Goal: Task Accomplishment & Management: Complete application form

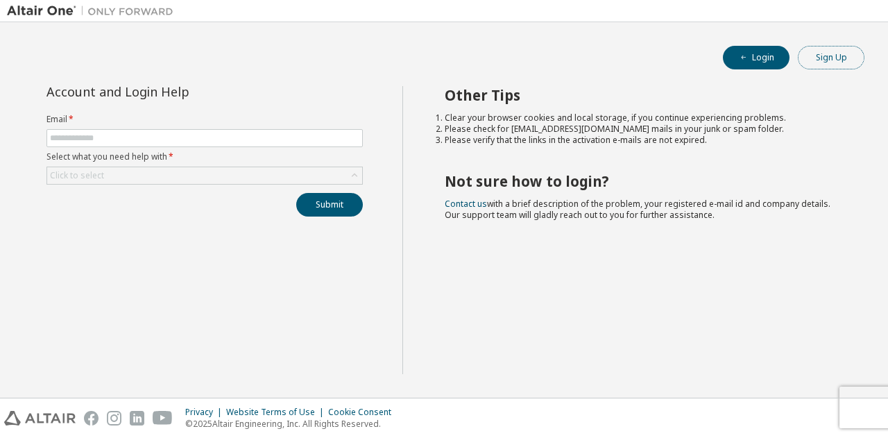
click at [833, 58] on button "Sign Up" at bounding box center [831, 58] width 67 height 24
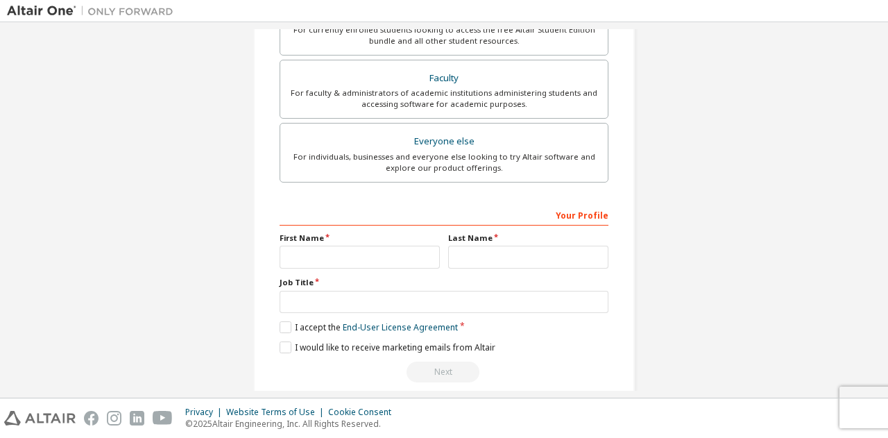
scroll to position [369, 0]
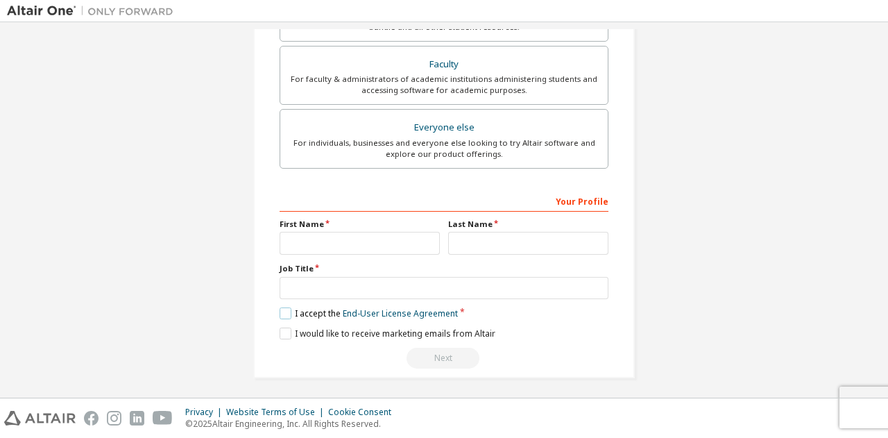
click at [281, 308] on label "I accept the End-User License Agreement" at bounding box center [369, 313] width 178 height 12
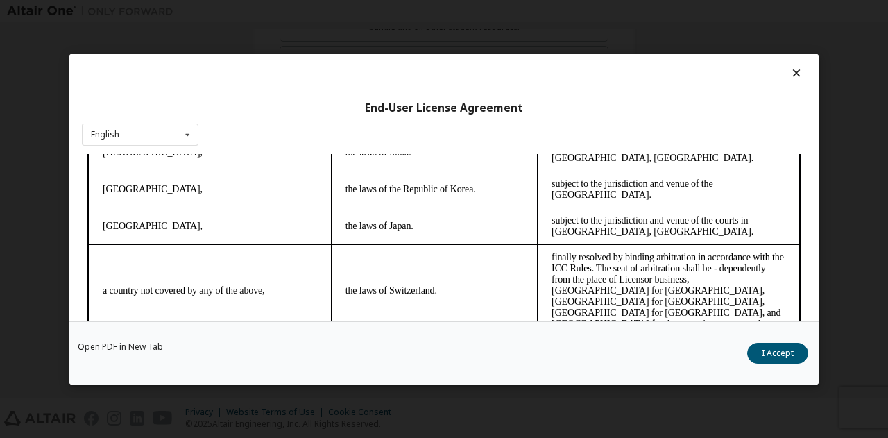
scroll to position [45, 0]
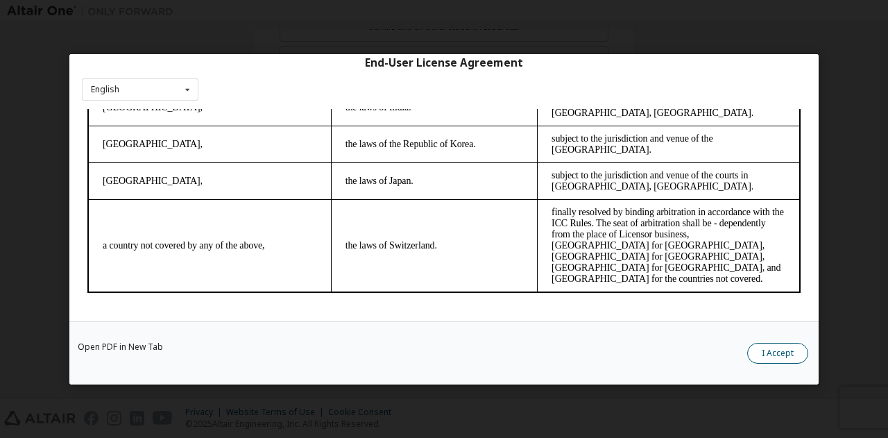
click at [785, 351] on button "I Accept" at bounding box center [777, 352] width 61 height 21
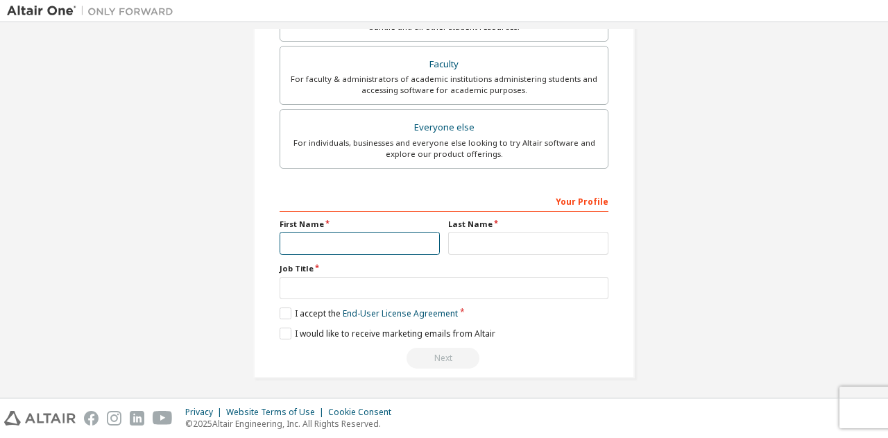
click at [373, 233] on input "text" at bounding box center [360, 243] width 160 height 23
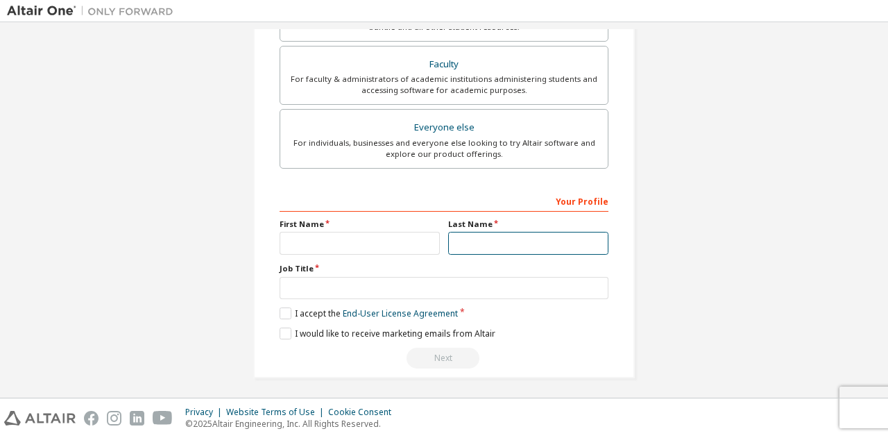
click at [513, 238] on input "text" at bounding box center [528, 243] width 160 height 23
type input "***"
click at [349, 227] on div "First Name" at bounding box center [359, 236] width 169 height 36
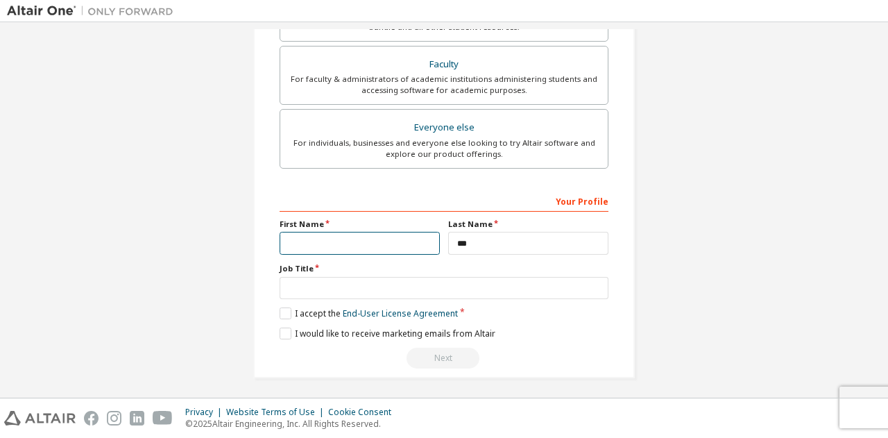
click at [354, 232] on input "text" at bounding box center [360, 243] width 160 height 23
type input "******"
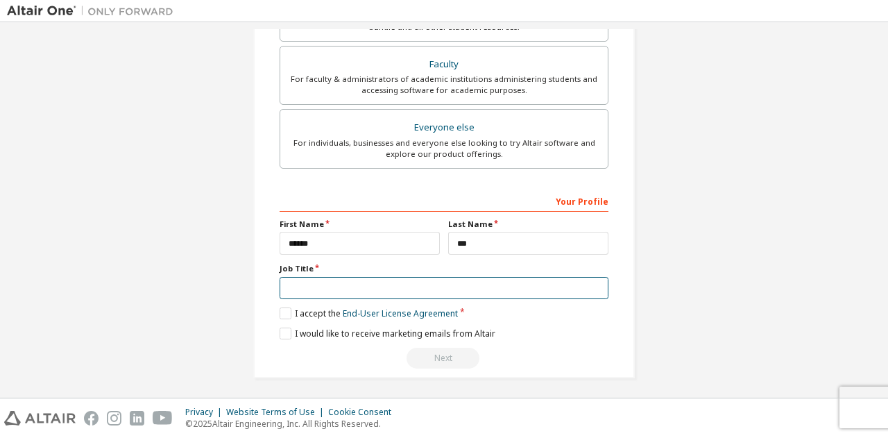
click at [388, 284] on input "text" at bounding box center [444, 288] width 329 height 23
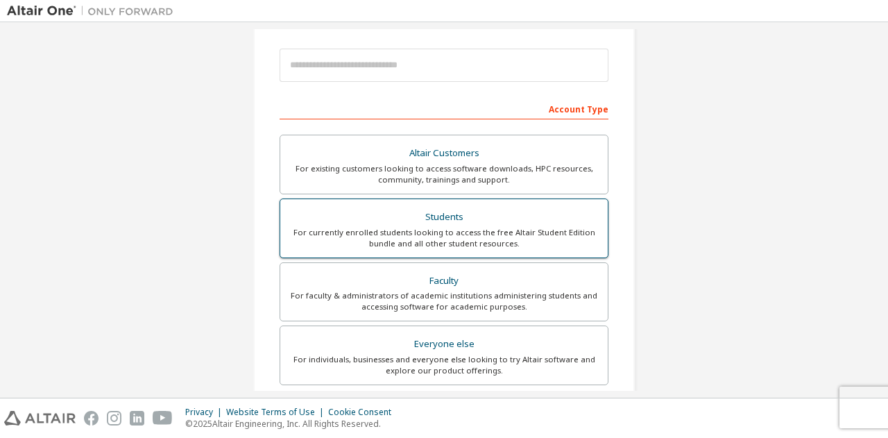
type input "*******"
click at [456, 230] on div "For currently enrolled students looking to access the free Altair Student Editi…" at bounding box center [444, 238] width 311 height 22
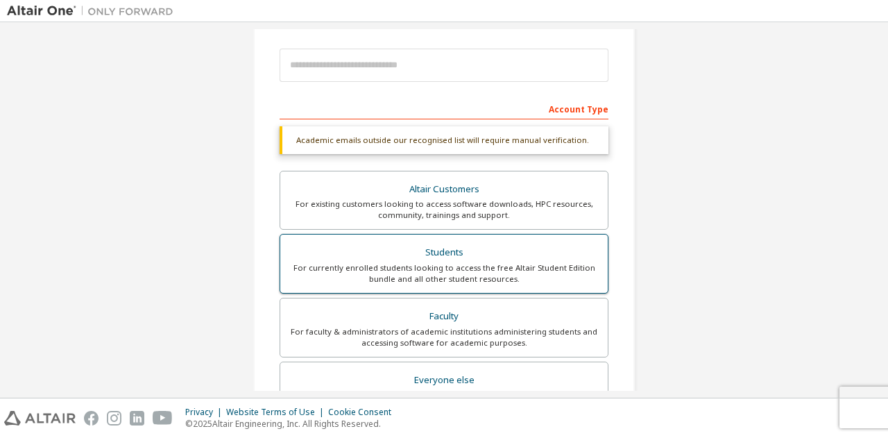
scroll to position [405, 0]
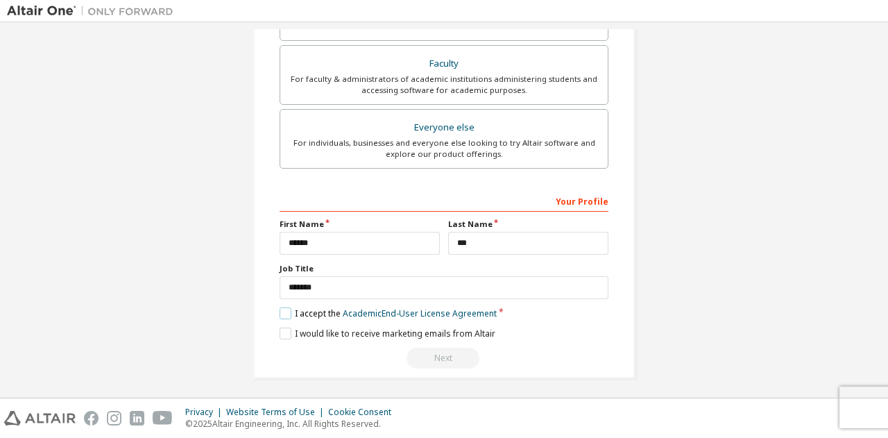
click at [300, 313] on label "I accept the Academic End-User License Agreement" at bounding box center [388, 313] width 217 height 12
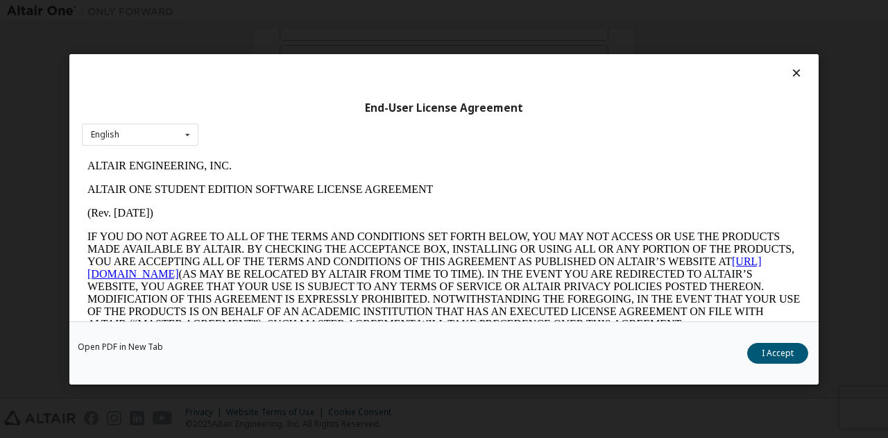
scroll to position [0, 0]
click at [795, 73] on icon at bounding box center [796, 73] width 15 height 12
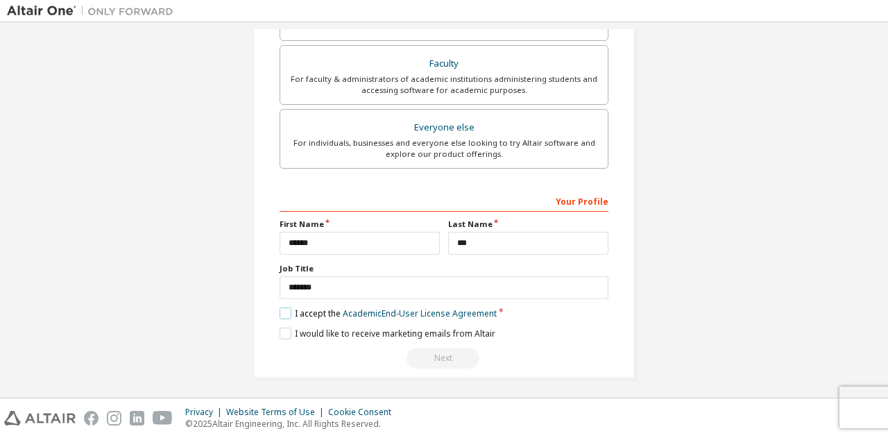
click at [286, 307] on label "I accept the Academic End-User License Agreement" at bounding box center [388, 313] width 217 height 12
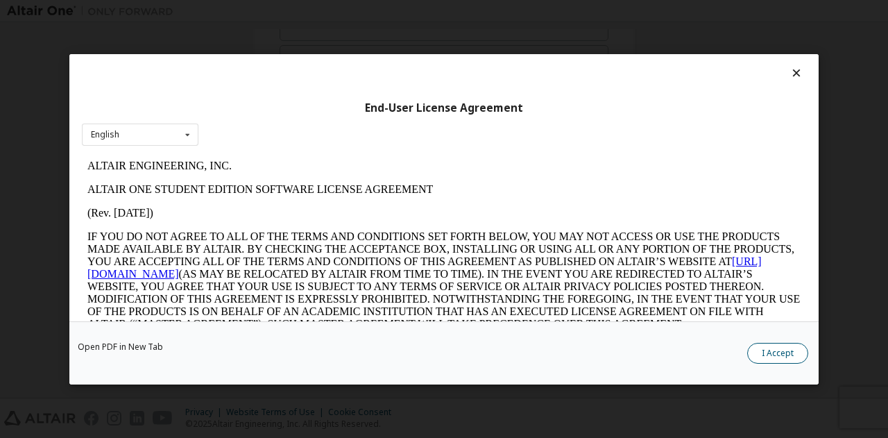
click at [790, 358] on button "I Accept" at bounding box center [777, 352] width 61 height 21
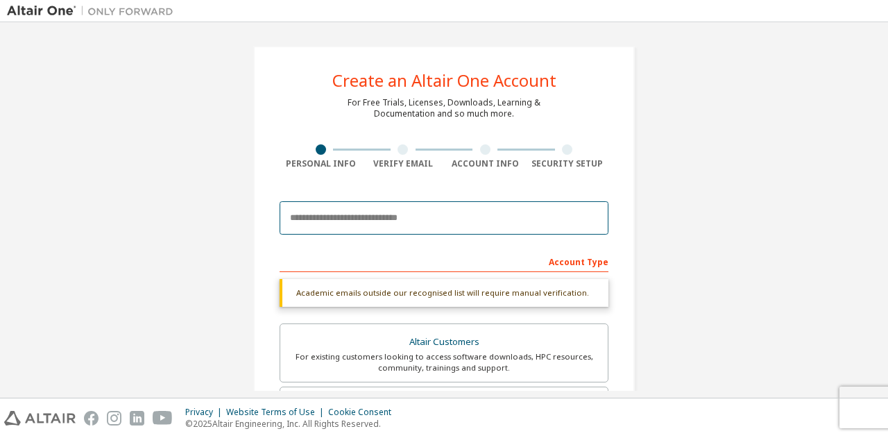
click at [479, 222] on input "email" at bounding box center [444, 217] width 329 height 33
type input "**********"
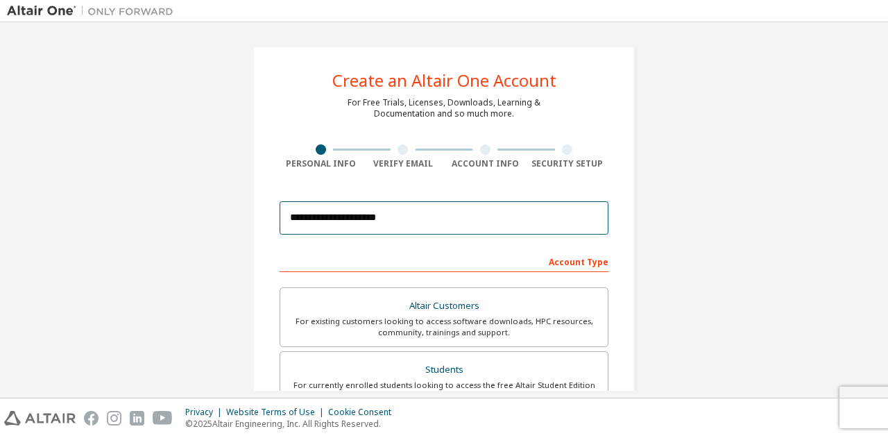
scroll to position [369, 0]
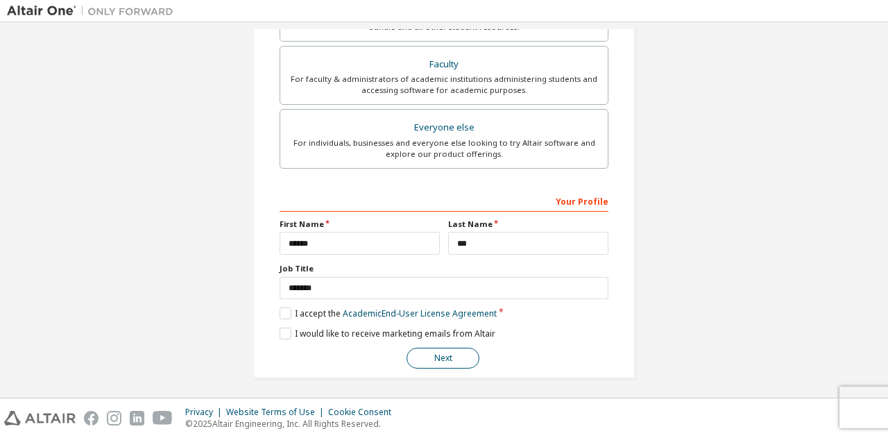
click at [430, 349] on button "Next" at bounding box center [442, 358] width 73 height 21
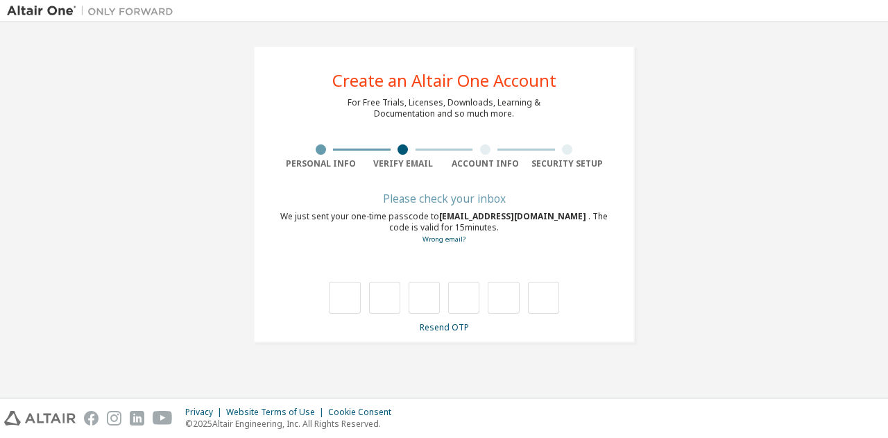
type input "*"
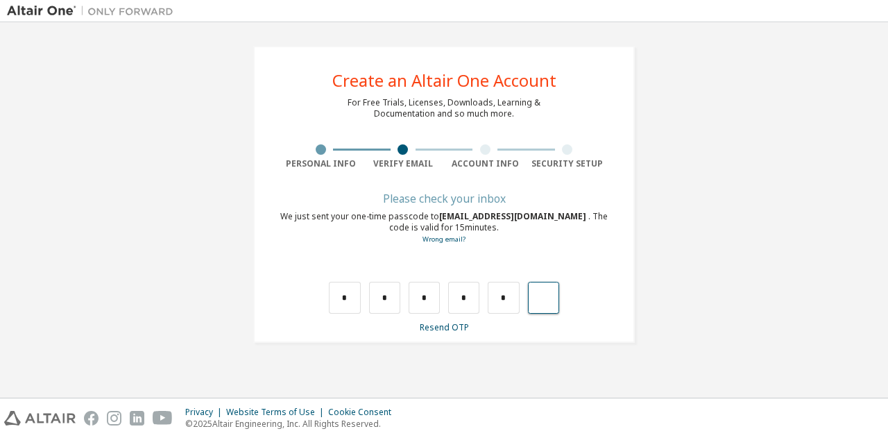
type input "*"
